Goal: Task Accomplishment & Management: Use online tool/utility

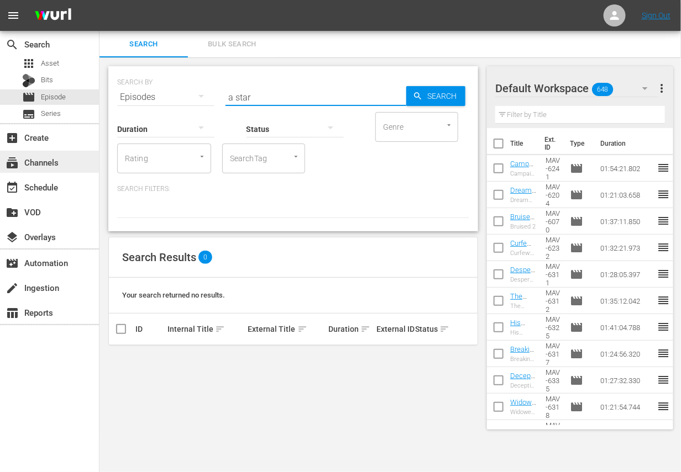
click at [55, 162] on div "subscriptions Channels" at bounding box center [31, 161] width 62 height 10
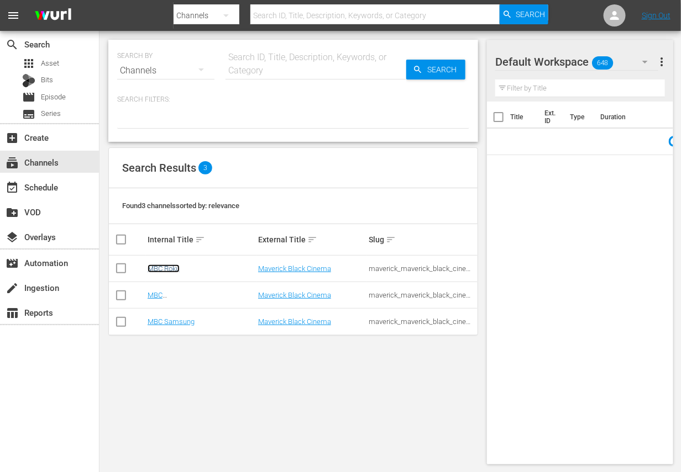
click at [174, 267] on link "MBC Roku" at bounding box center [164, 269] width 32 height 8
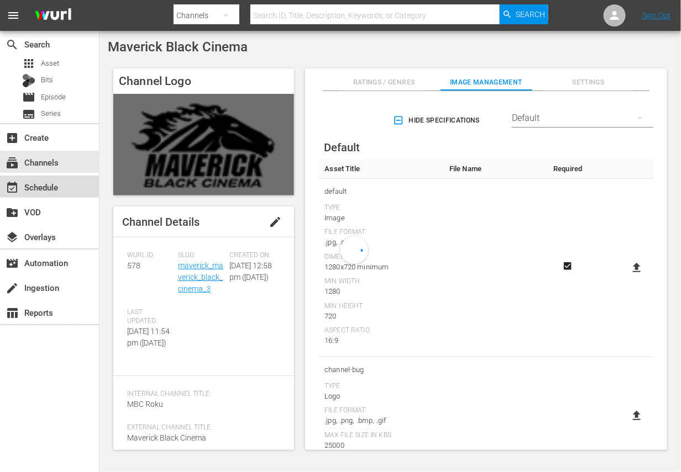
click at [43, 191] on div "event_available Schedule" at bounding box center [31, 186] width 62 height 10
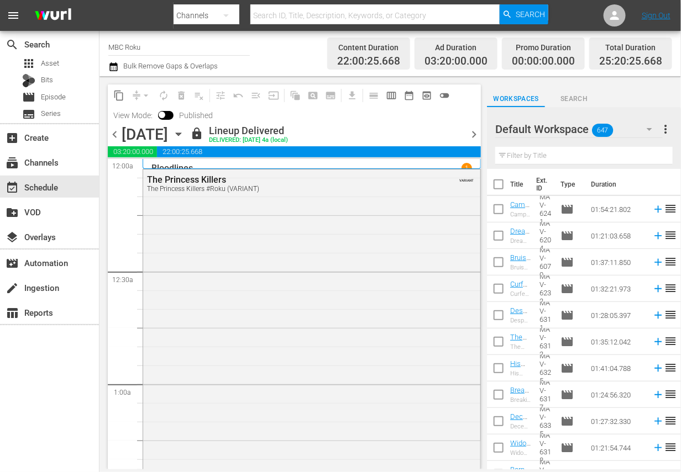
click at [185, 131] on icon "button" at bounding box center [178, 134] width 12 height 12
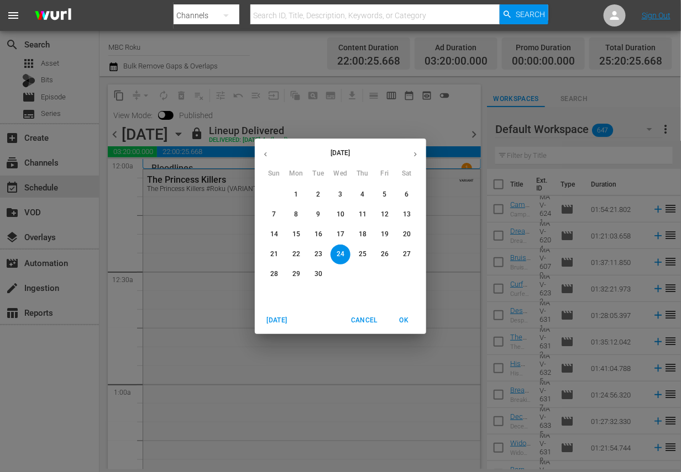
click at [415, 148] on button "button" at bounding box center [415, 155] width 22 height 22
click at [344, 194] on span "1" at bounding box center [340, 194] width 20 height 9
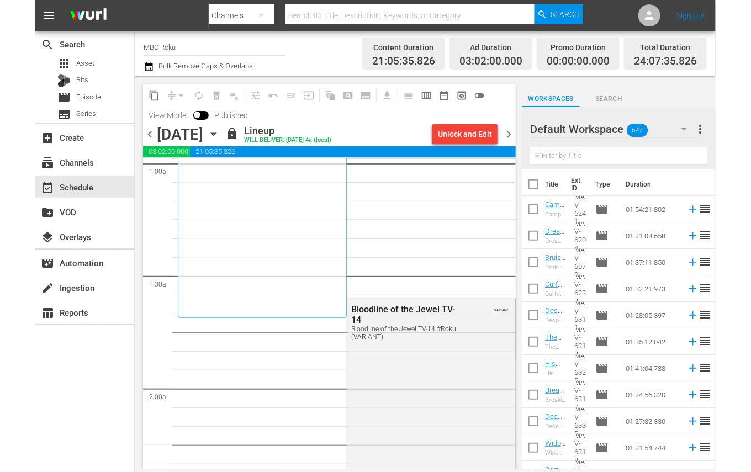
scroll to position [222, 0]
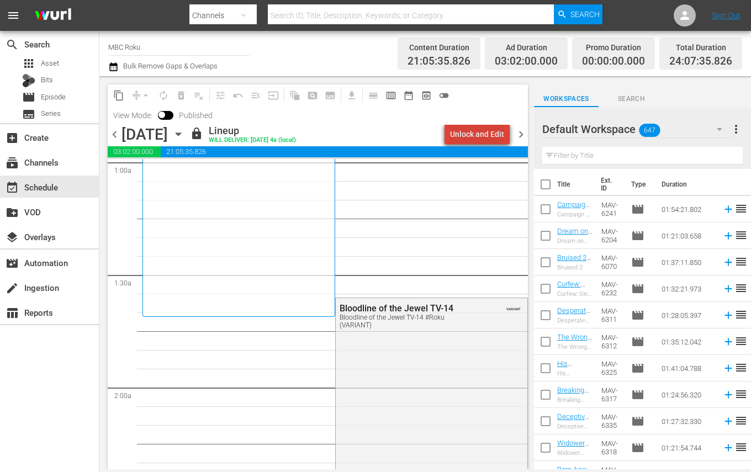
click at [493, 131] on div "Unlock and Edit" at bounding box center [477, 134] width 54 height 20
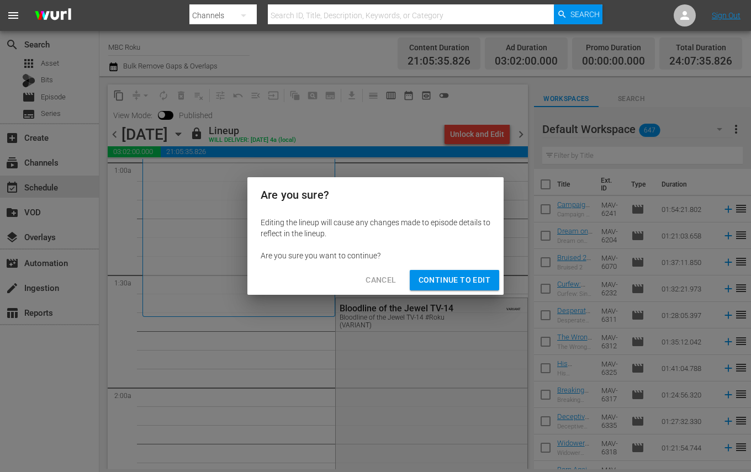
click at [465, 277] on span "Continue to Edit" at bounding box center [455, 280] width 72 height 14
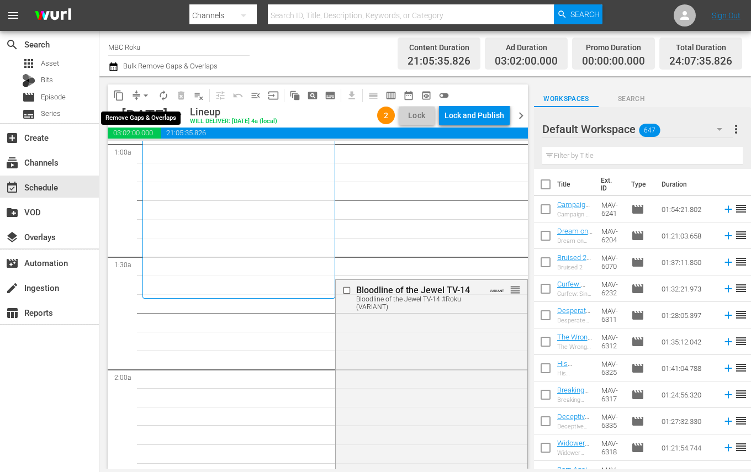
click at [143, 89] on button "arrow_drop_down" at bounding box center [146, 96] width 18 height 18
click at [151, 151] on li "Align to End of Previous Day" at bounding box center [146, 154] width 116 height 18
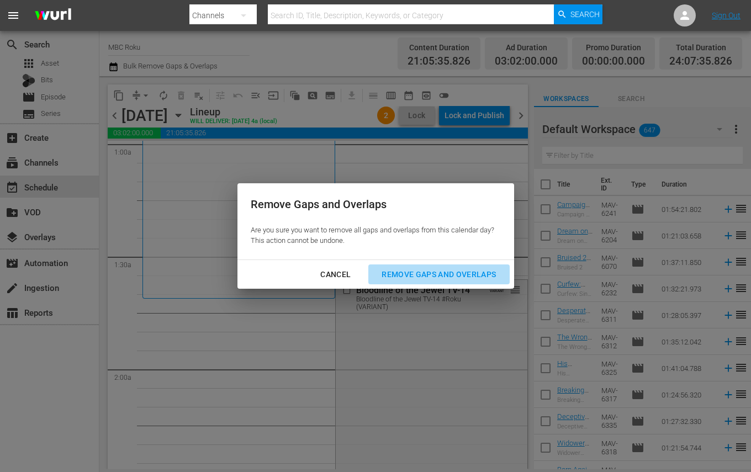
click at [434, 270] on div "Remove Gaps and Overlaps" at bounding box center [439, 275] width 132 height 14
